Goal: Transaction & Acquisition: Purchase product/service

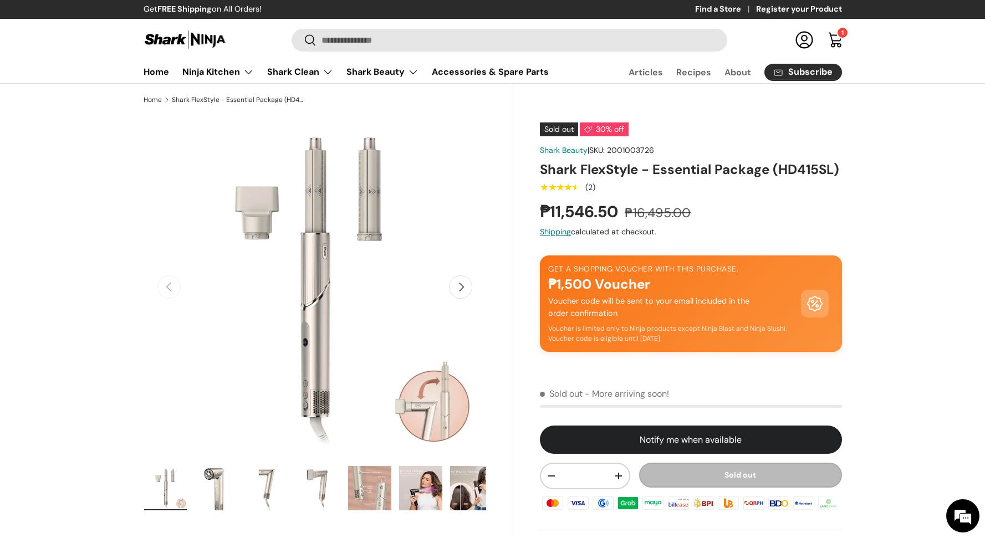
click at [833, 35] on link "Cart 1 1 item" at bounding box center [835, 40] width 24 height 24
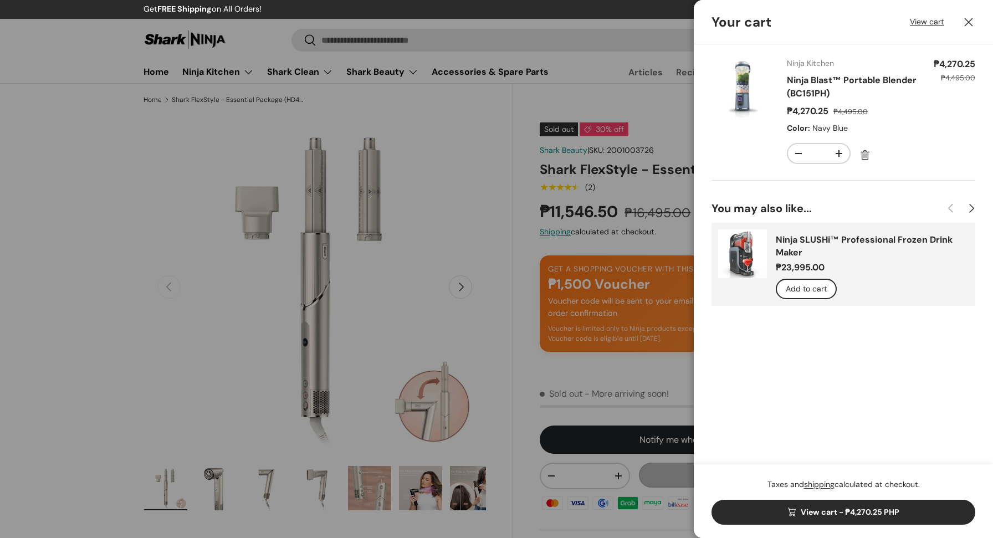
click at [945, 17] on div "View cart Close" at bounding box center [942, 22] width 65 height 13
click at [932, 19] on link "View cart" at bounding box center [927, 22] width 34 height 12
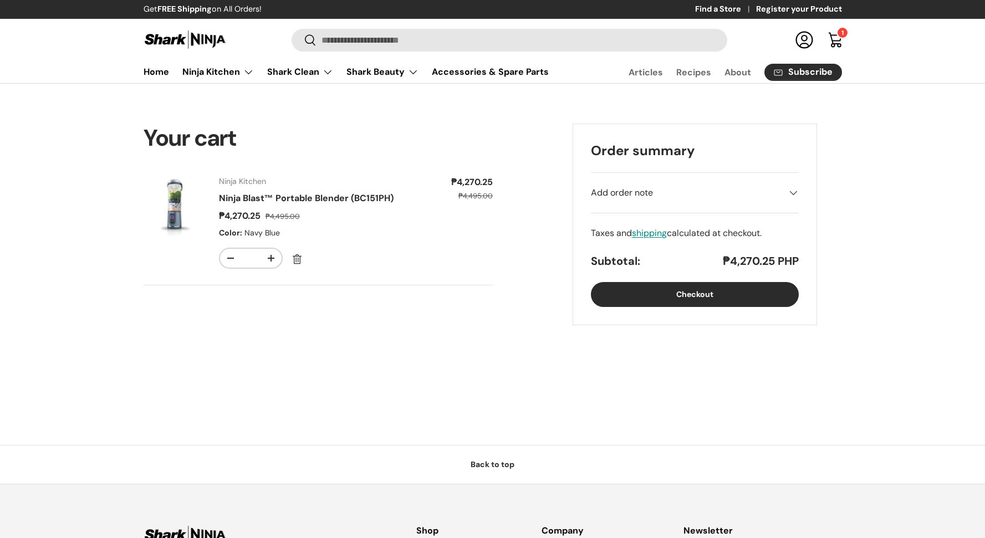
click at [689, 300] on button "Checkout" at bounding box center [695, 294] width 208 height 25
